Goal: Submit feedback/report problem

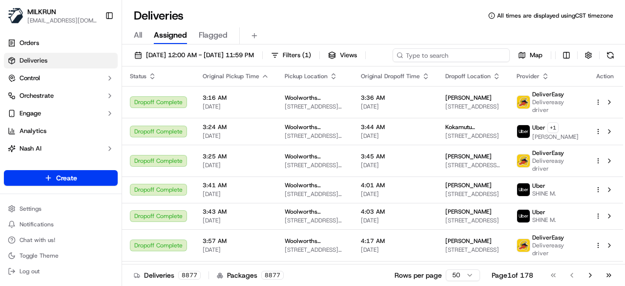
click at [445, 53] on div "17/09/2025 12:00 AM - 17/09/2025 11:59 PM Filters ( 1 ) Views Map" at bounding box center [373, 57] width 503 height 18
paste input "177471de-4f1c-4176-9ea7-1163f9e5739a"
type input "177471de-4f1c-4176-9ea7-1163f9e5739a"
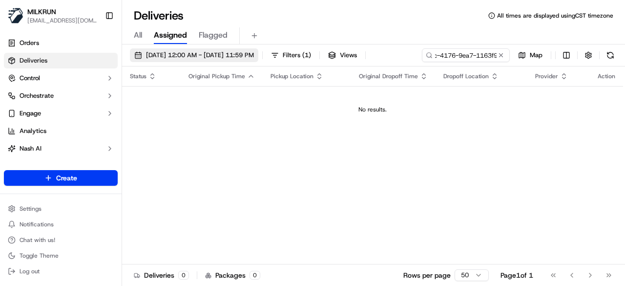
click at [232, 54] on span "17/09/2025 12:00 AM - 17/09/2025 11:59 PM" at bounding box center [200, 55] width 108 height 9
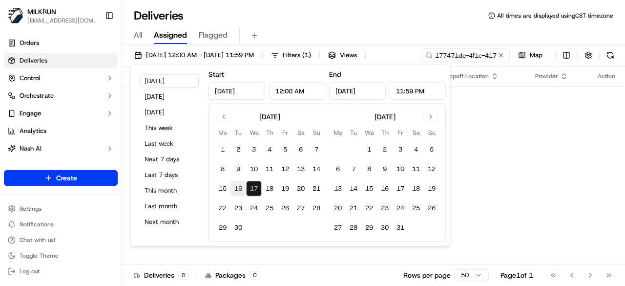
click at [240, 192] on button "16" at bounding box center [239, 189] width 16 height 16
type input "Sep 16, 2025"
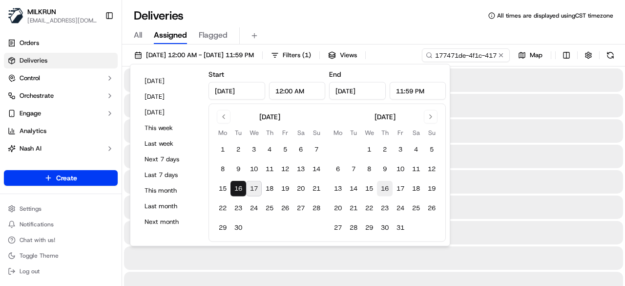
click at [383, 187] on button "16" at bounding box center [385, 189] width 16 height 16
type input "Oct 16, 2025"
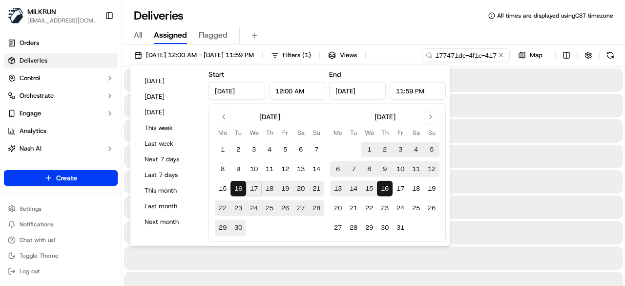
click at [340, 9] on div "Deliveries All times are displayed using CST timezone" at bounding box center [373, 16] width 503 height 16
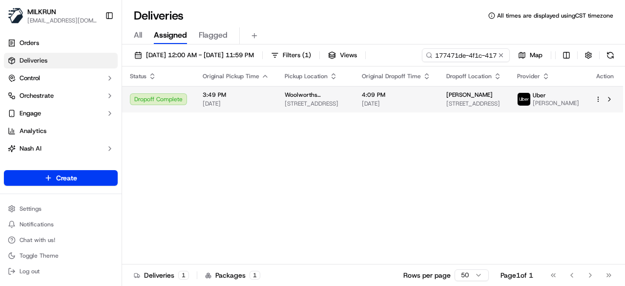
click at [377, 97] on span "4:09 PM" at bounding box center [396, 95] width 69 height 8
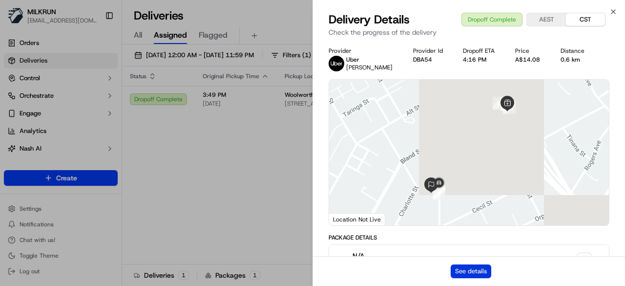
click at [472, 270] on button "See details" at bounding box center [471, 271] width 41 height 14
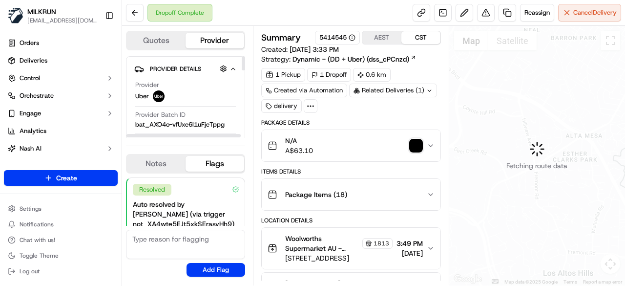
scroll to position [155, 0]
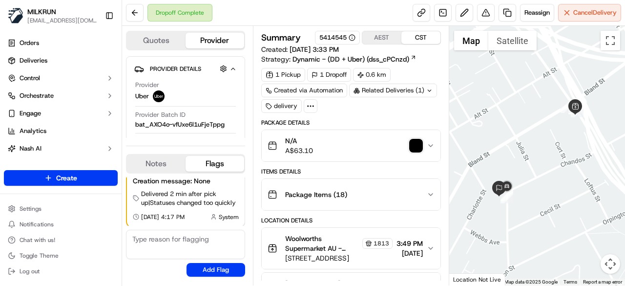
click at [415, 143] on img "button" at bounding box center [416, 146] width 14 height 14
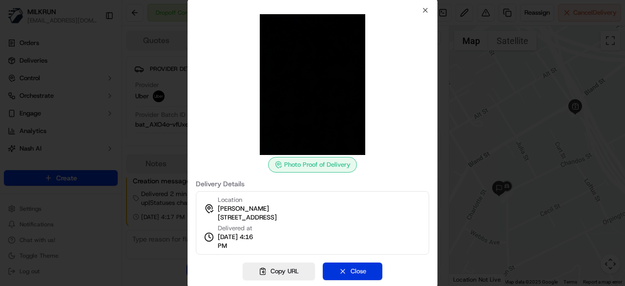
click at [356, 268] on button "Close" at bounding box center [353, 271] width 60 height 18
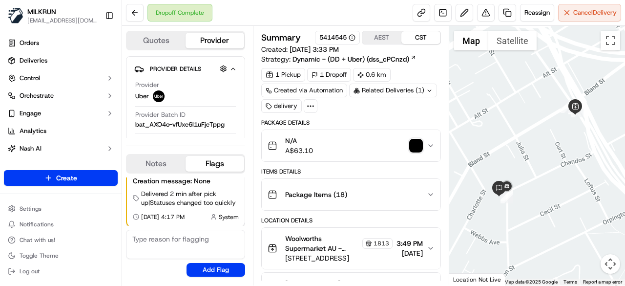
click at [418, 145] on img "button" at bounding box center [416, 146] width 14 height 14
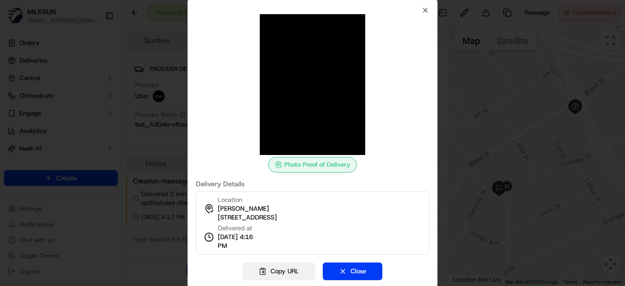
click at [289, 273] on button "Copy URL" at bounding box center [279, 271] width 72 height 18
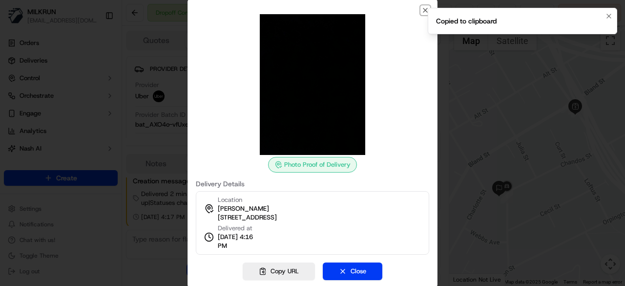
drag, startPoint x: 426, startPoint y: 8, endPoint x: 462, endPoint y: 8, distance: 35.7
click at [430, 8] on body "MILKRUN [EMAIL_ADDRESS][DOMAIN_NAME] Toggle Sidebar Orders Deliveries Control O…" at bounding box center [312, 143] width 625 height 286
click at [424, 9] on icon "button" at bounding box center [426, 10] width 8 height 8
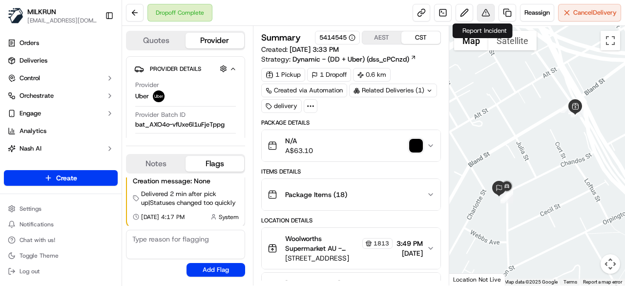
click at [481, 8] on button at bounding box center [486, 13] width 18 height 18
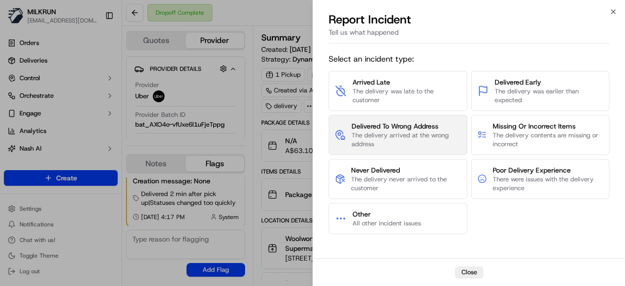
click at [400, 142] on span "The delivery arrived at the wrong address" at bounding box center [406, 140] width 109 height 18
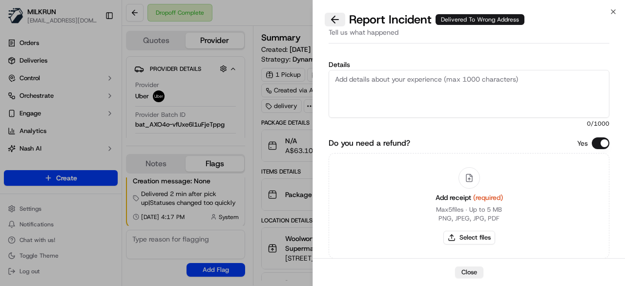
click at [334, 23] on button at bounding box center [335, 20] width 21 height 14
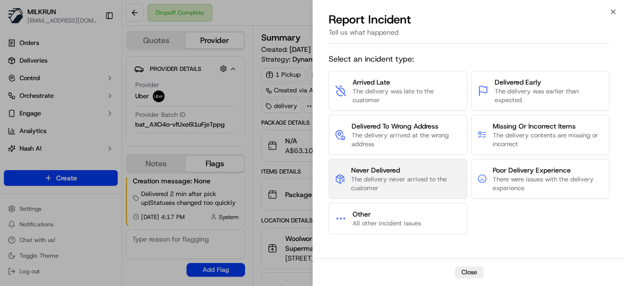
click at [428, 168] on span "Never Delivered" at bounding box center [405, 170] width 109 height 10
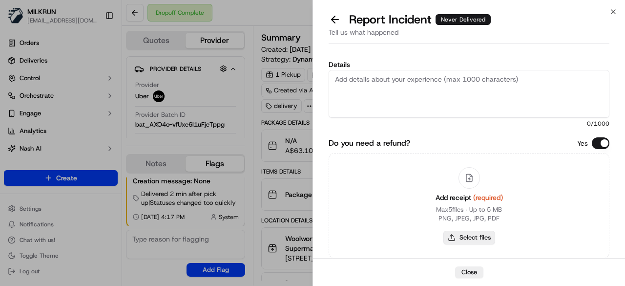
click at [467, 233] on button "Select files" at bounding box center [470, 238] width 52 height 14
type input "C:\fakepath\uploaded by the driver.jpeg"
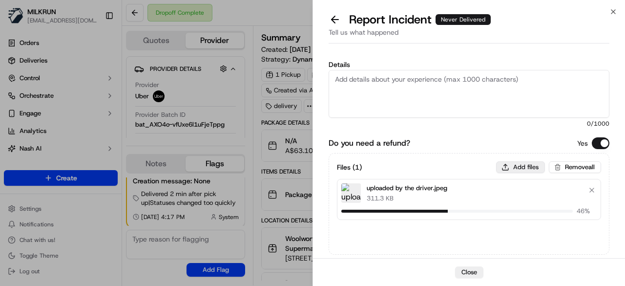
click at [517, 167] on button "Add files" at bounding box center [520, 167] width 49 height 12
type input "C:\fakepath\1.png"
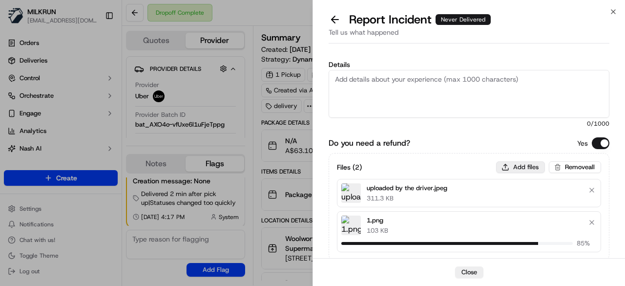
click at [514, 165] on button "Add files" at bounding box center [520, 167] width 49 height 12
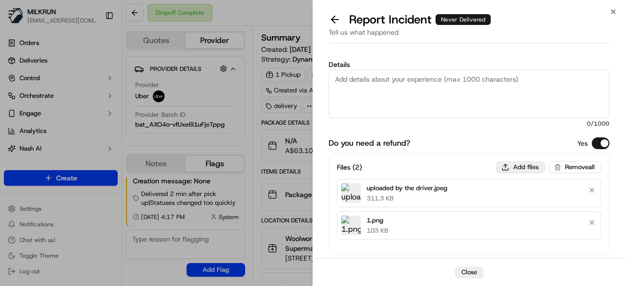
type input "C:\fakepath\2.png"
click at [521, 165] on button "Add files" at bounding box center [520, 167] width 49 height 12
type input "C:\fakepath\3.png"
click at [517, 166] on button "Add files" at bounding box center [520, 167] width 49 height 12
type input "C:\fakepath\4.png"
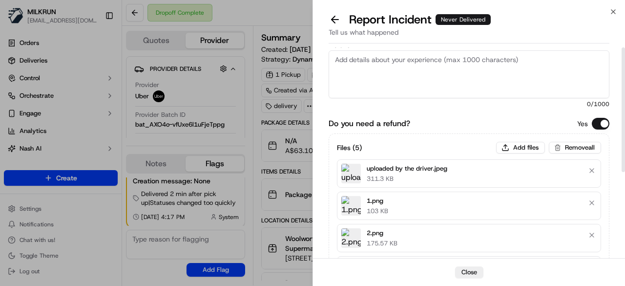
scroll to position [0, 0]
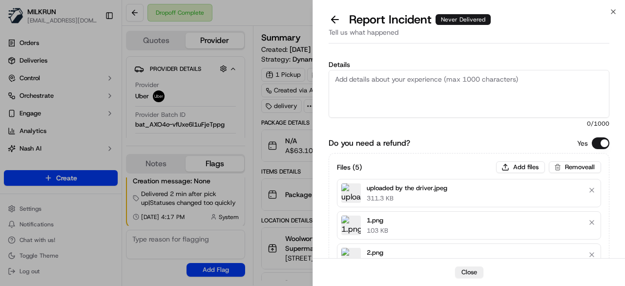
click at [393, 90] on textarea "Details" at bounding box center [469, 94] width 281 height 48
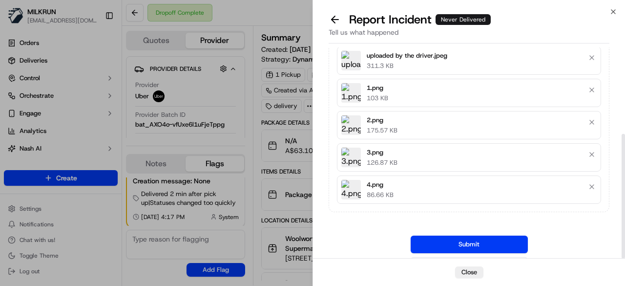
scroll to position [146, 0]
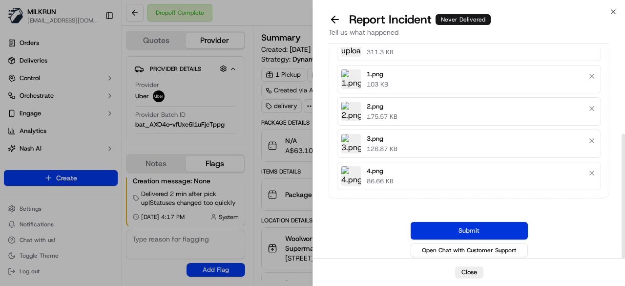
type textarea "Customer didn't receive the order made on the [DATE]. The POD uploaded by the d…"
click at [476, 224] on button "Submit" at bounding box center [469, 231] width 117 height 18
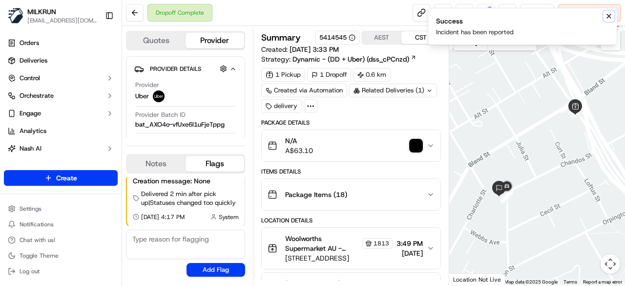
click at [611, 16] on icon "Notifications (F8)" at bounding box center [609, 16] width 8 height 8
